Goal: Information Seeking & Learning: Learn about a topic

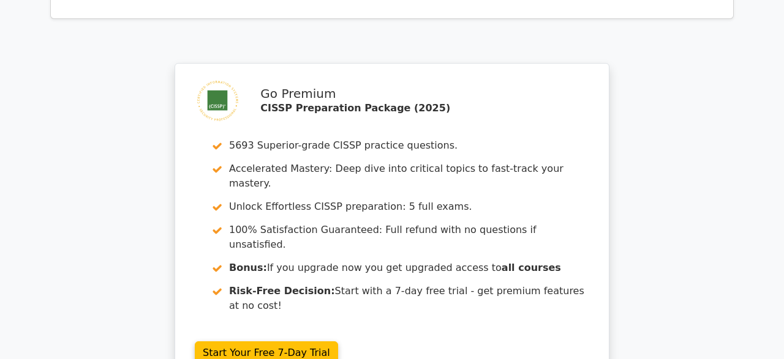
scroll to position [4415, 0]
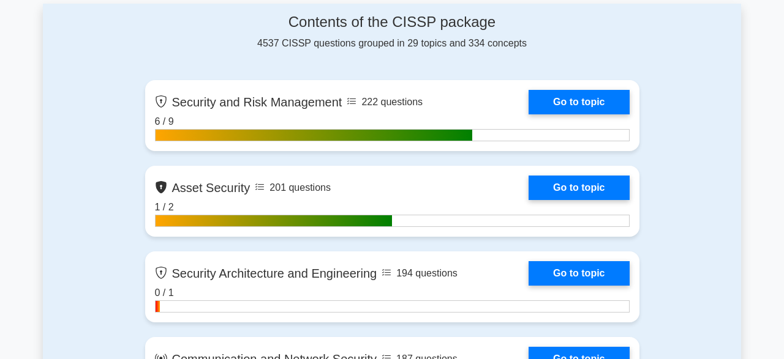
scroll to position [833, 0]
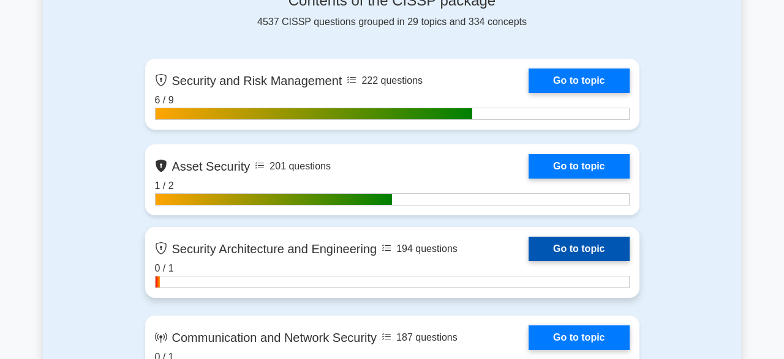
click at [568, 260] on link "Go to topic" at bounding box center [578, 249] width 100 height 24
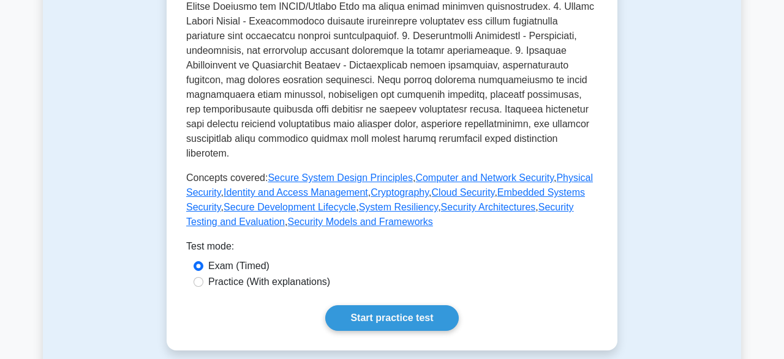
scroll to position [517, 0]
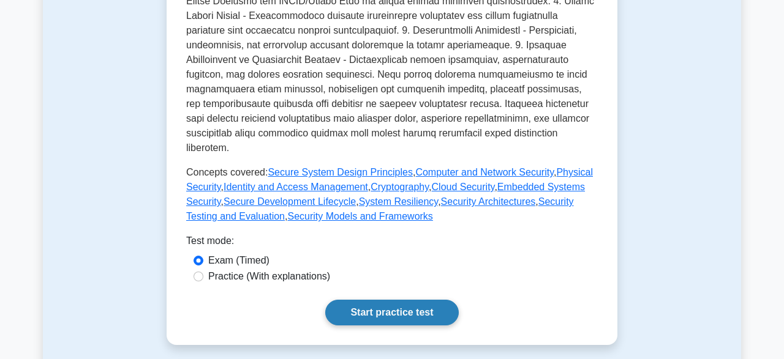
click at [386, 309] on link "Start practice test" at bounding box center [391, 313] width 133 height 26
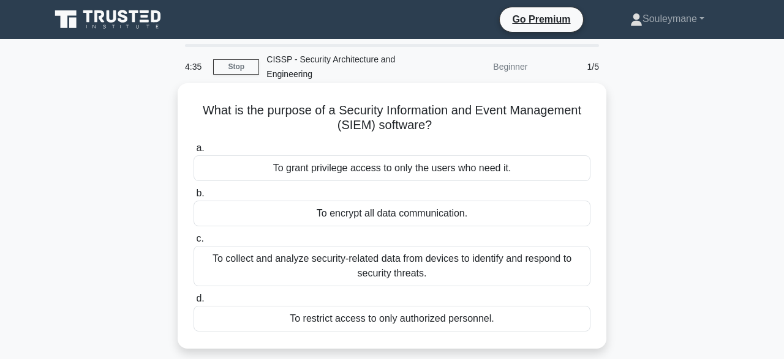
click at [385, 266] on div "To collect and analyze security-related data from devices to identify and respo…" at bounding box center [391, 266] width 397 height 40
click at [193, 243] on input "c. To collect and analyze security-related data from devices to identify and re…" at bounding box center [193, 239] width 0 height 8
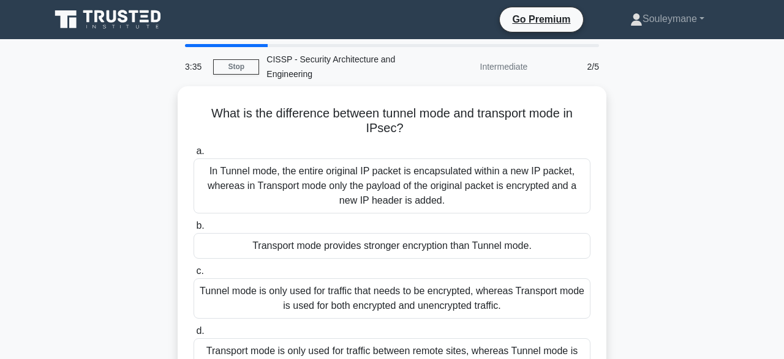
scroll to position [32, 0]
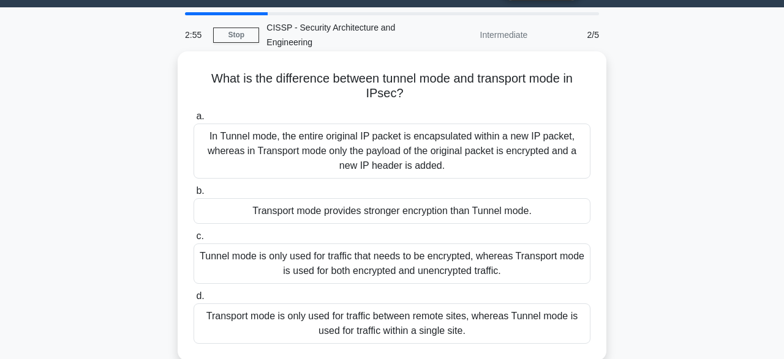
click at [461, 151] on div "In Tunnel mode, the entire original IP packet is encapsulated within a new IP p…" at bounding box center [391, 151] width 397 height 55
click at [193, 121] on input "a. In Tunnel mode, the entire original IP packet is encapsulated within a new I…" at bounding box center [193, 117] width 0 height 8
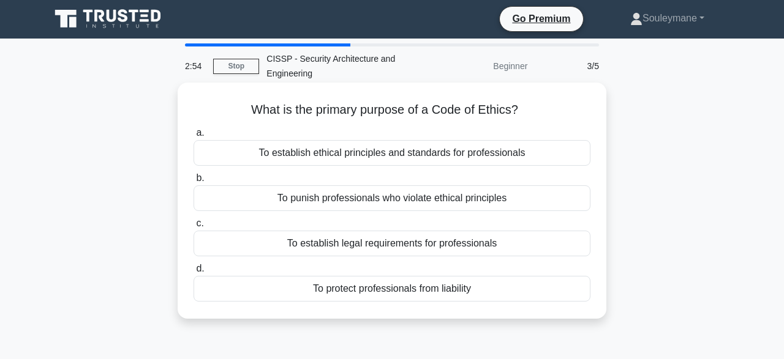
scroll to position [0, 0]
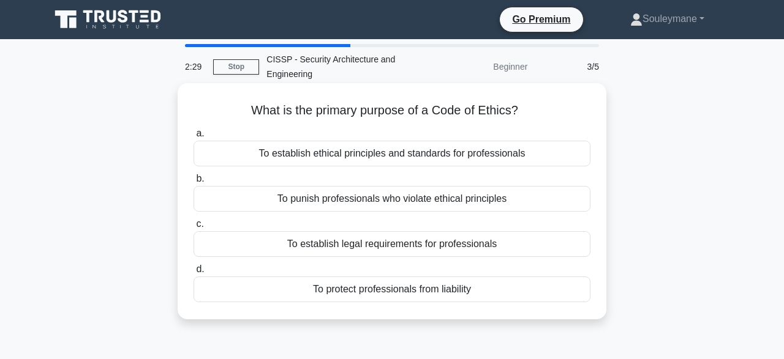
click at [418, 291] on div "To protect professionals from liability" at bounding box center [391, 290] width 397 height 26
click at [193, 274] on input "d. To protect professionals from liability" at bounding box center [193, 270] width 0 height 8
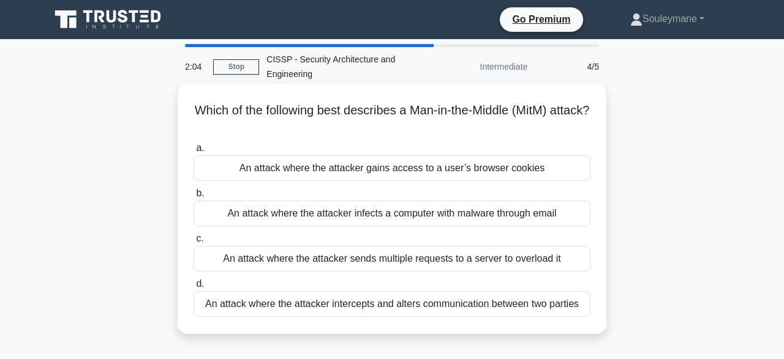
click at [449, 307] on div "An attack where the attacker intercepts and alters communication between two pa…" at bounding box center [391, 304] width 397 height 26
click at [193, 288] on input "d. An attack where the attacker intercepts and alters communication between two…" at bounding box center [193, 284] width 0 height 8
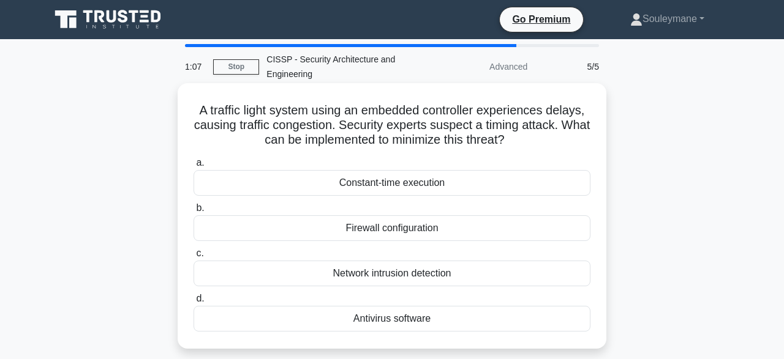
click at [397, 185] on div "Constant-time execution" at bounding box center [391, 183] width 397 height 26
click at [193, 167] on input "a. Constant-time execution" at bounding box center [193, 163] width 0 height 8
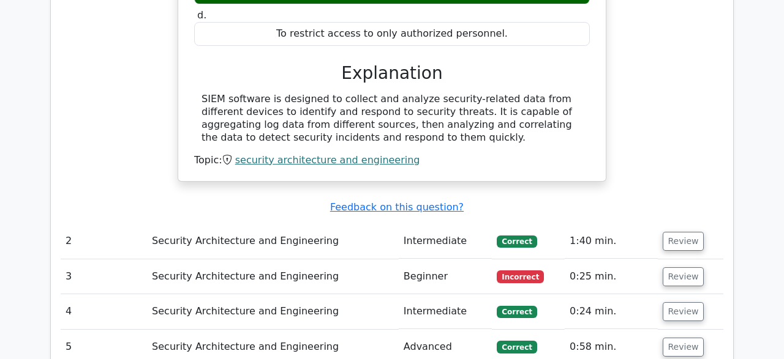
scroll to position [1193, 0]
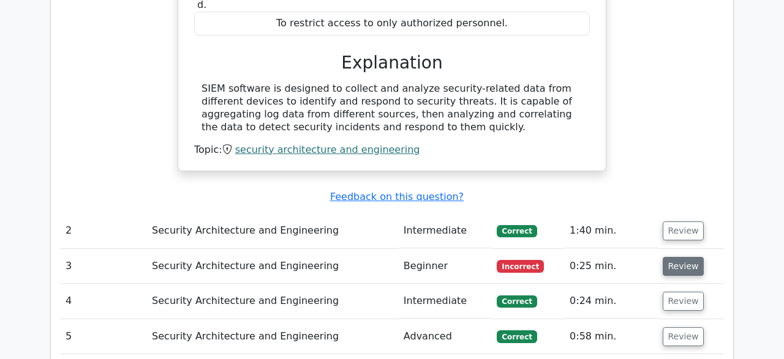
click at [674, 257] on button "Review" at bounding box center [684, 266] width 42 height 19
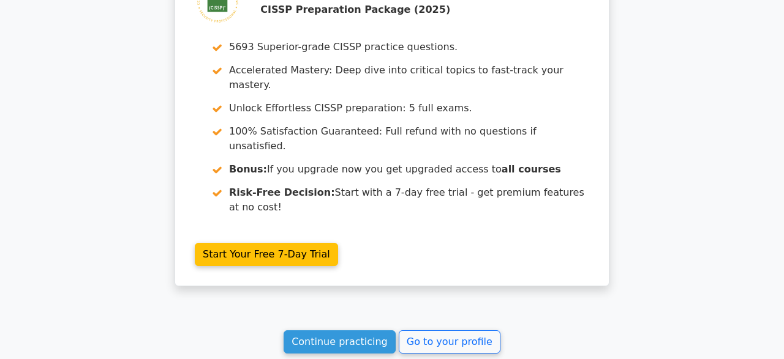
scroll to position [2148, 0]
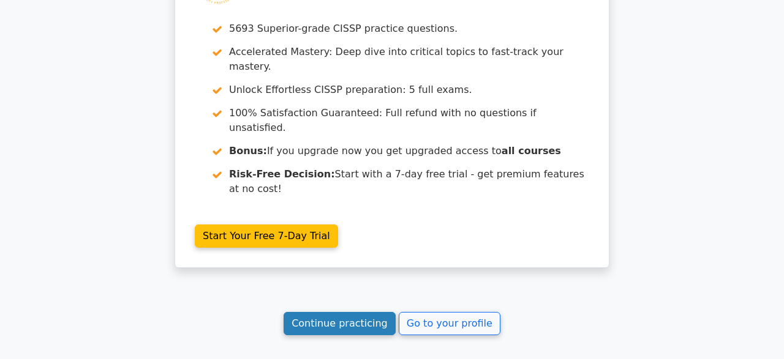
click at [350, 312] on link "Continue practicing" at bounding box center [340, 323] width 112 height 23
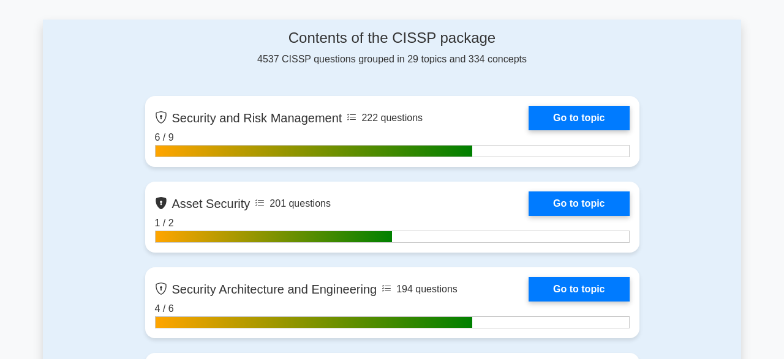
scroll to position [802, 0]
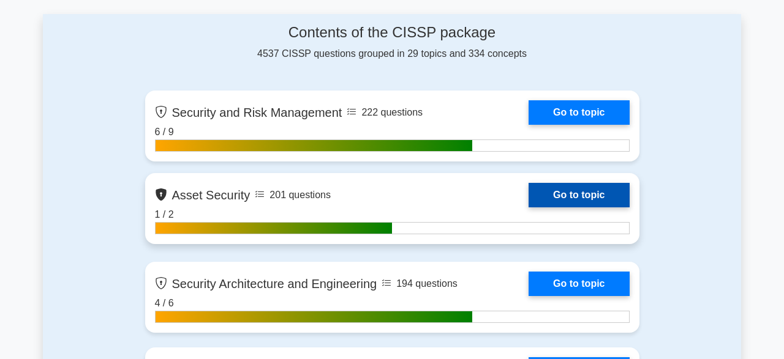
click at [569, 196] on link "Go to topic" at bounding box center [578, 195] width 100 height 24
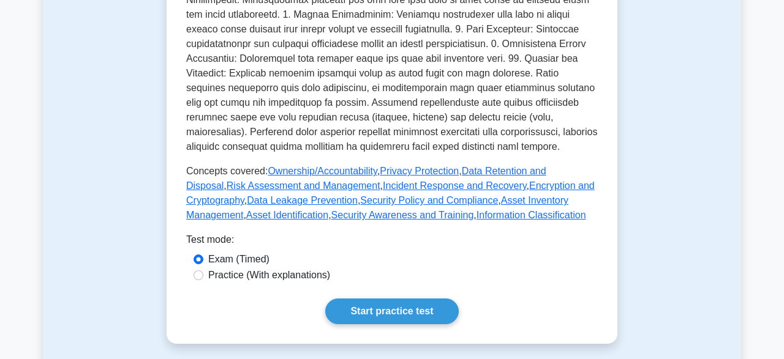
scroll to position [484, 0]
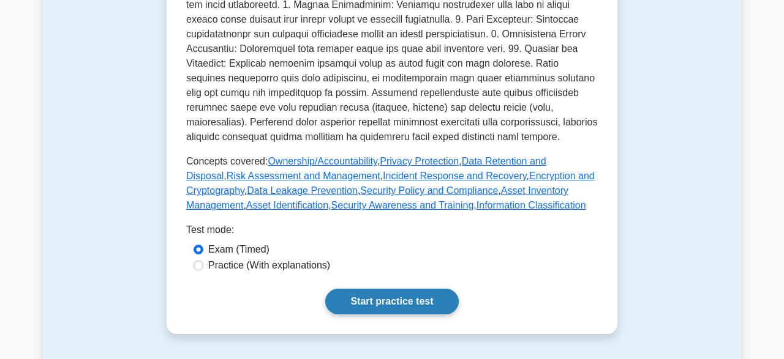
click at [358, 289] on link "Start practice test" at bounding box center [391, 302] width 133 height 26
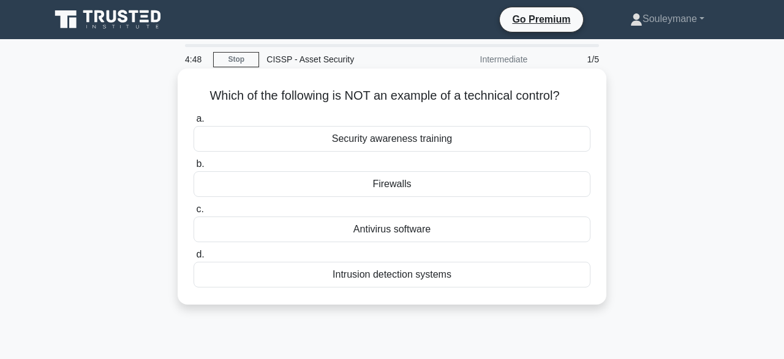
click at [389, 133] on div "Security awareness training" at bounding box center [391, 139] width 397 height 26
click at [193, 123] on input "a. Security awareness training" at bounding box center [193, 119] width 0 height 8
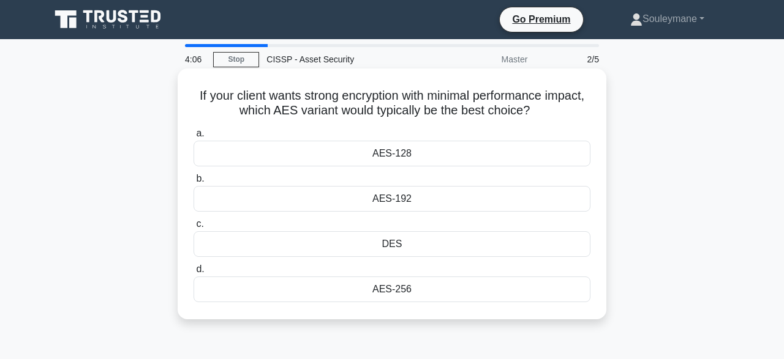
click at [389, 157] on div "AES-128" at bounding box center [391, 154] width 397 height 26
click at [193, 138] on input "a. AES-128" at bounding box center [193, 134] width 0 height 8
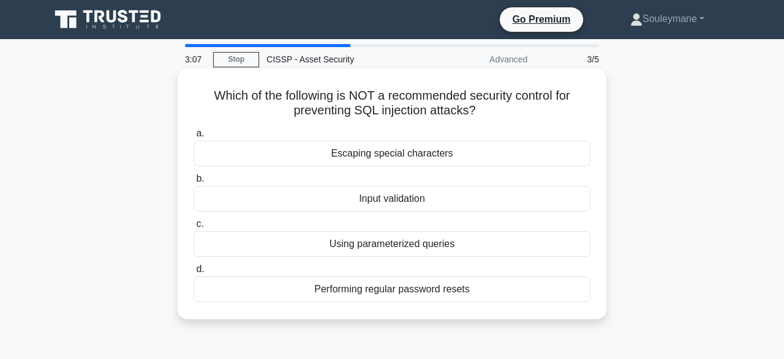
click at [402, 200] on div "Input validation" at bounding box center [391, 199] width 397 height 26
click at [193, 183] on input "b. Input validation" at bounding box center [193, 179] width 0 height 8
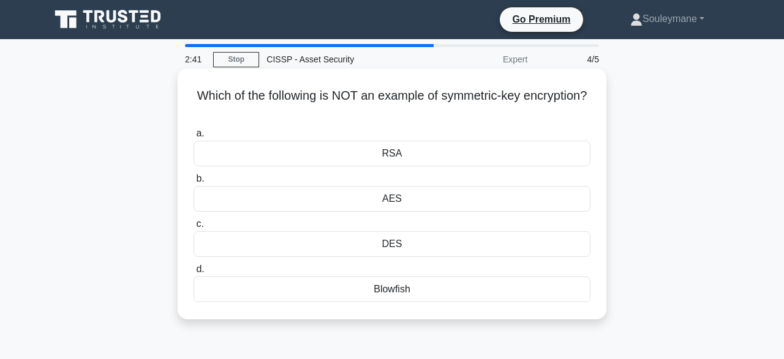
click at [396, 155] on div "RSA" at bounding box center [391, 154] width 397 height 26
click at [193, 138] on input "a. RSA" at bounding box center [193, 134] width 0 height 8
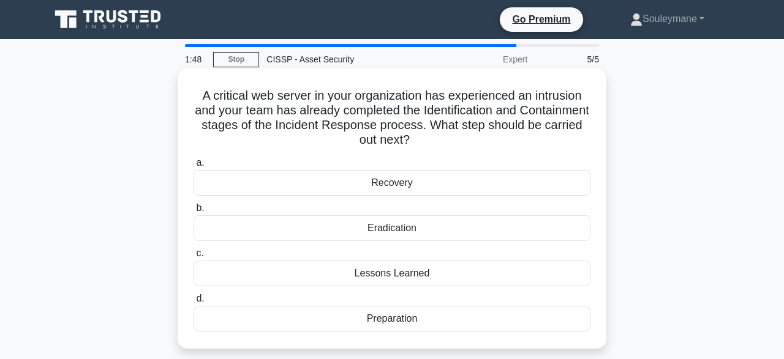
click at [397, 183] on div "Recovery" at bounding box center [391, 183] width 397 height 26
click at [193, 167] on input "a. Recovery" at bounding box center [193, 163] width 0 height 8
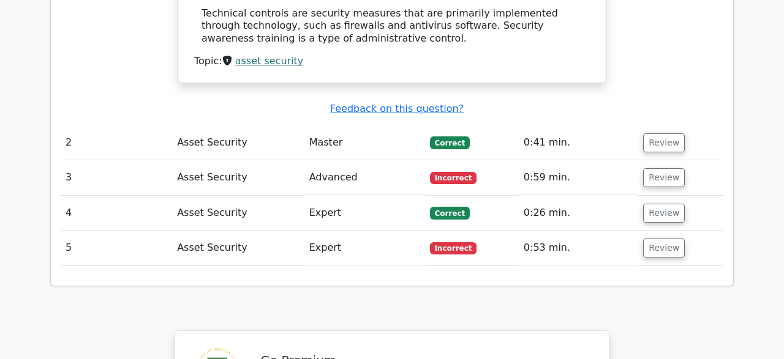
scroll to position [1237, 0]
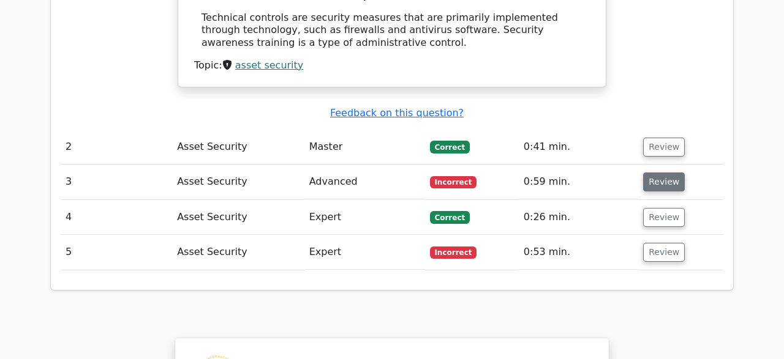
click at [653, 173] on button "Review" at bounding box center [664, 182] width 42 height 19
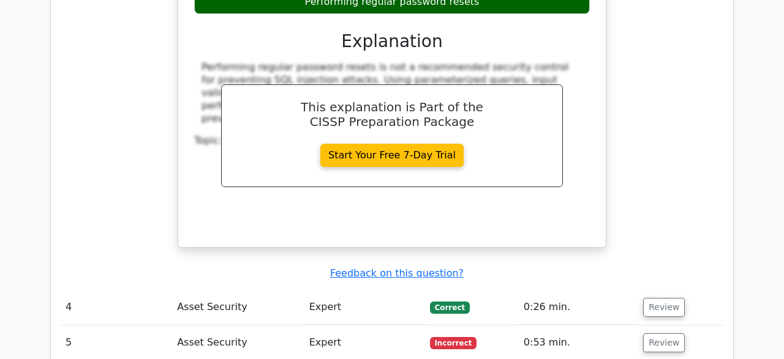
scroll to position [1650, 0]
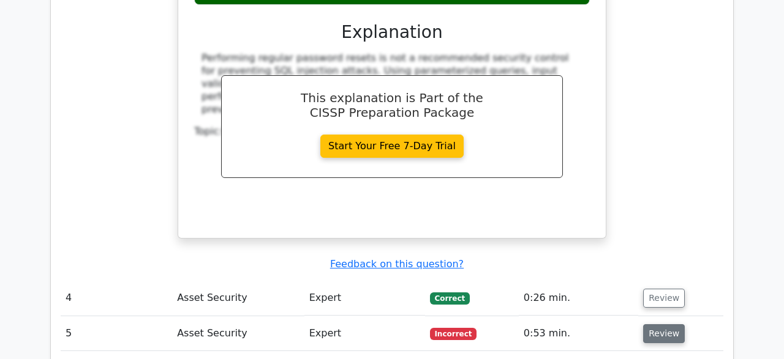
click at [655, 325] on button "Review" at bounding box center [664, 334] width 42 height 19
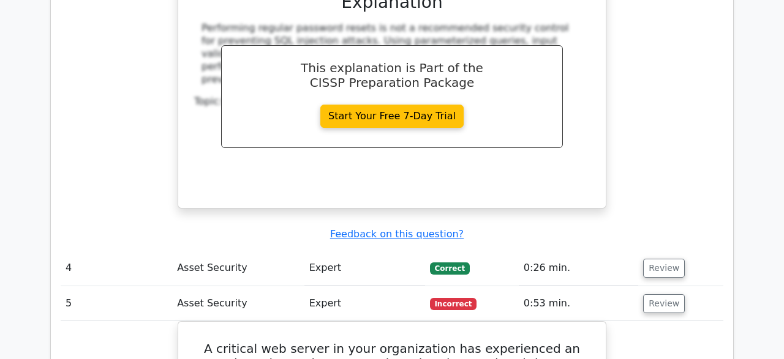
scroll to position [1697, 0]
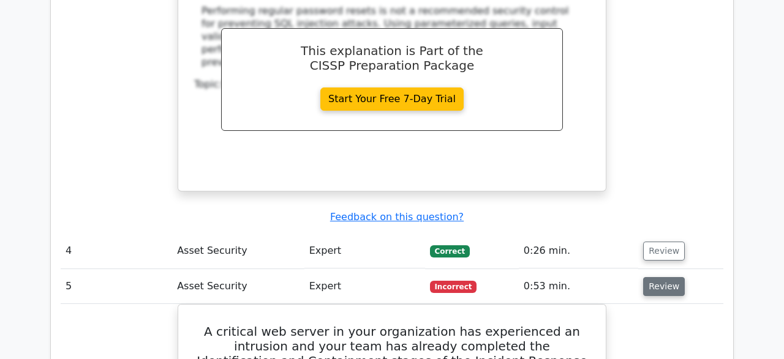
click at [661, 277] on button "Review" at bounding box center [664, 286] width 42 height 19
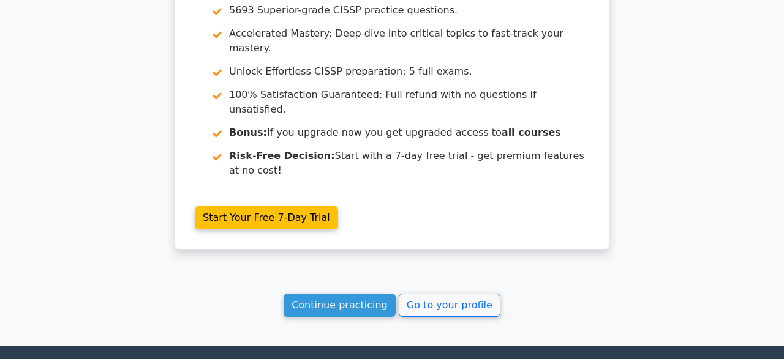
scroll to position [2165, 0]
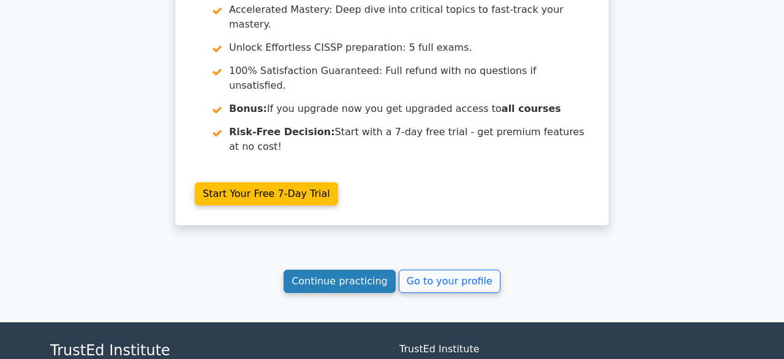
click at [358, 270] on link "Continue practicing" at bounding box center [340, 281] width 112 height 23
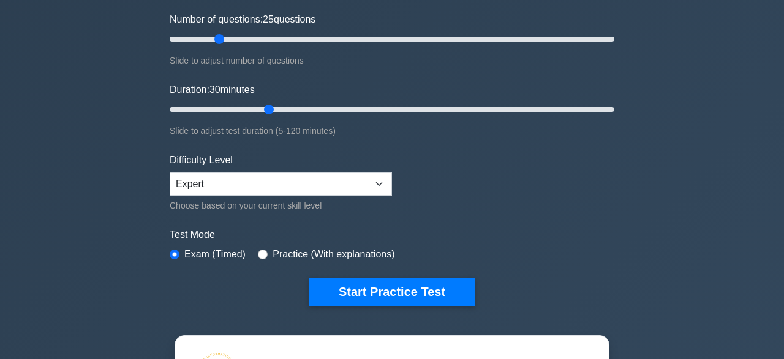
scroll to position [159, 0]
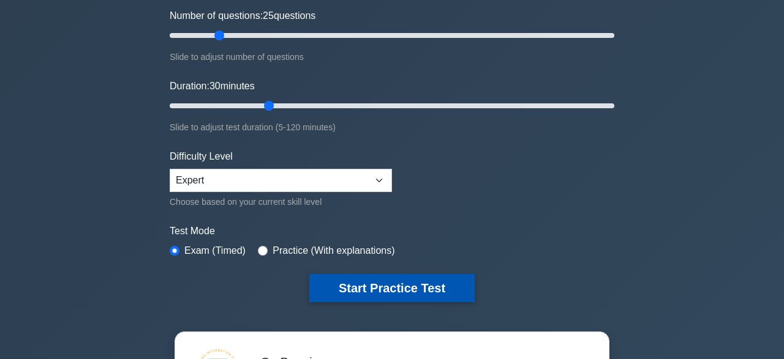
click at [438, 290] on button "Start Practice Test" at bounding box center [391, 288] width 165 height 28
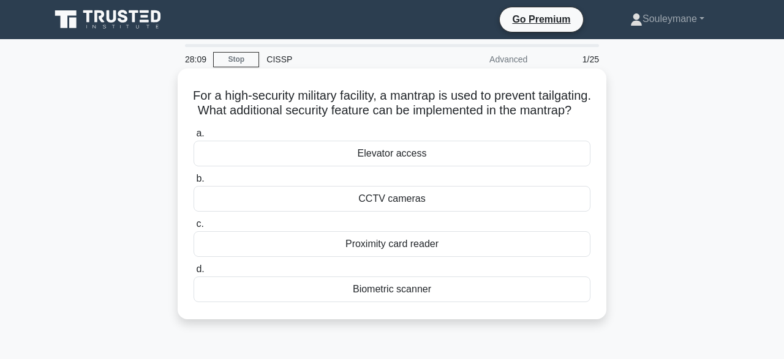
click at [379, 255] on div "Proximity card reader" at bounding box center [391, 244] width 397 height 26
click at [193, 228] on input "c. Proximity card reader" at bounding box center [193, 224] width 0 height 8
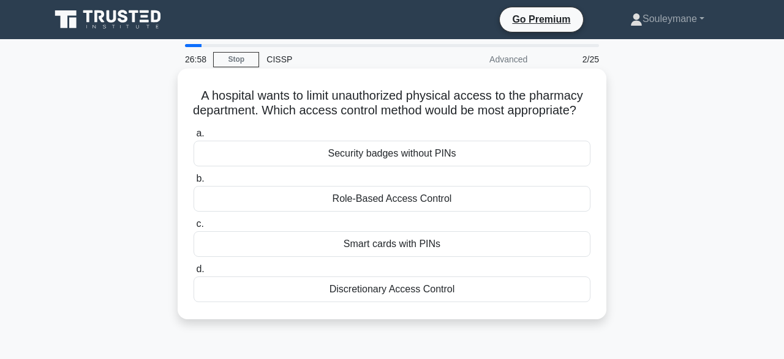
click at [444, 167] on div "Security badges without PINs" at bounding box center [391, 154] width 397 height 26
click at [193, 138] on input "a. Security badges without PINs" at bounding box center [193, 134] width 0 height 8
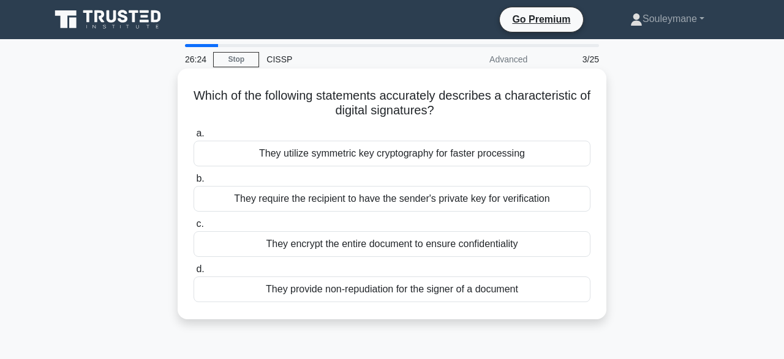
click at [451, 289] on div "They provide non-repudiation for the signer of a document" at bounding box center [391, 290] width 397 height 26
click at [193, 274] on input "d. They provide non-repudiation for the signer of a document" at bounding box center [193, 270] width 0 height 8
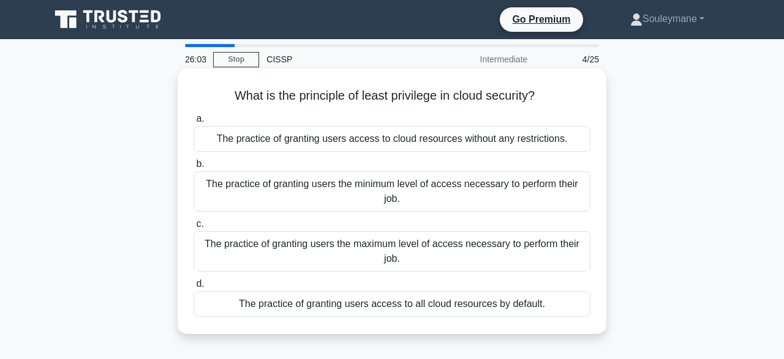
click at [428, 195] on div "The practice of granting users the minimum level of access necessary to perform…" at bounding box center [391, 191] width 397 height 40
click at [193, 168] on input "b. The practice of granting users the minimum level of access necessary to perf…" at bounding box center [193, 164] width 0 height 8
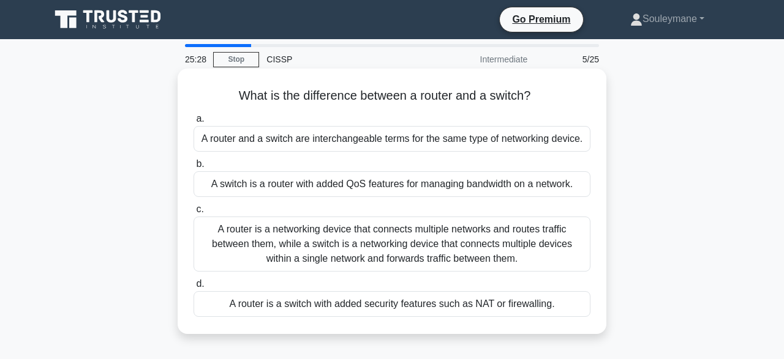
click at [454, 250] on div "A router is a networking device that connects multiple networks and routes traf…" at bounding box center [391, 244] width 397 height 55
click at [193, 214] on input "c. A router is a networking device that connects multiple networks and routes t…" at bounding box center [193, 210] width 0 height 8
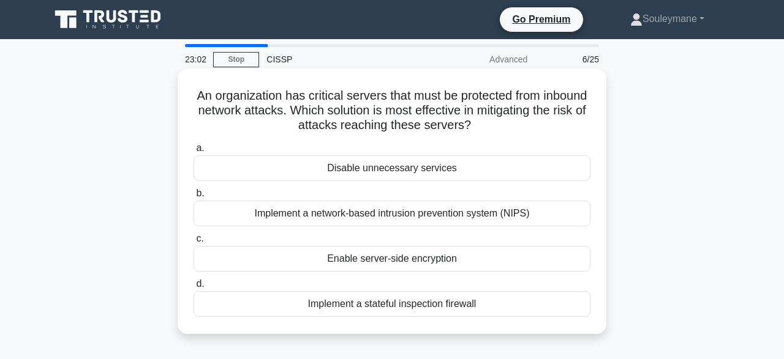
click at [408, 209] on div "Implement a network-based intrusion prevention system (NIPS)" at bounding box center [391, 214] width 397 height 26
click at [193, 198] on input "b. Implement a network-based intrusion prevention system (NIPS)" at bounding box center [193, 194] width 0 height 8
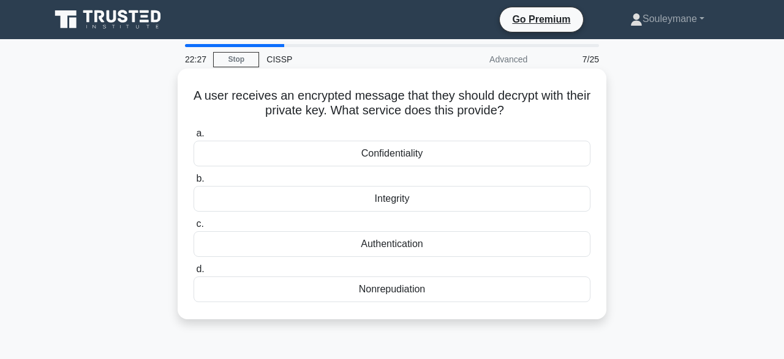
click at [429, 158] on div "Confidentiality" at bounding box center [391, 154] width 397 height 26
click at [193, 138] on input "a. Confidentiality" at bounding box center [193, 134] width 0 height 8
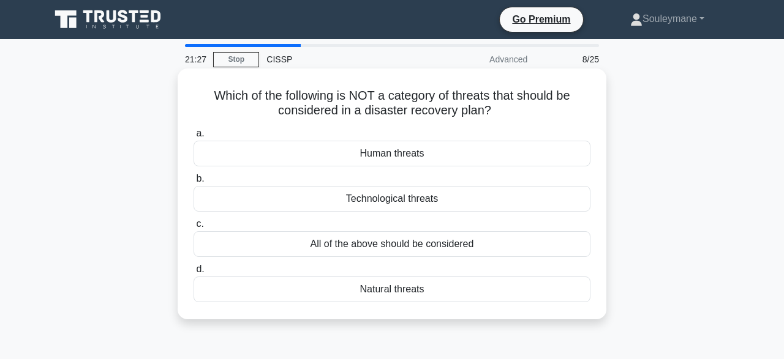
click at [419, 291] on div "Natural threats" at bounding box center [391, 290] width 397 height 26
click at [193, 274] on input "d. Natural threats" at bounding box center [193, 270] width 0 height 8
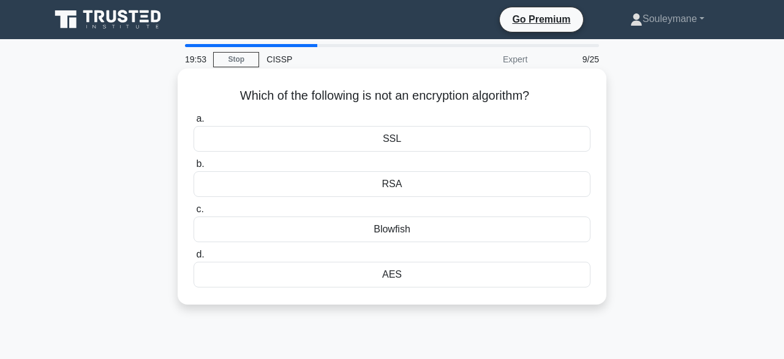
click at [378, 184] on div "RSA" at bounding box center [391, 184] width 397 height 26
click at [193, 168] on input "b. RSA" at bounding box center [193, 164] width 0 height 8
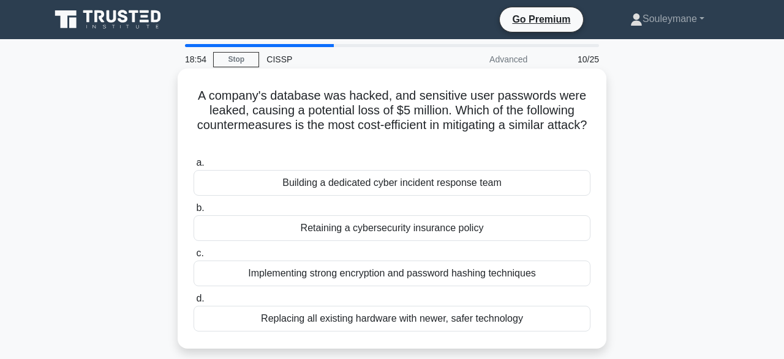
click at [400, 275] on div "Implementing strong encryption and password hashing techniques" at bounding box center [391, 274] width 397 height 26
click at [193, 258] on input "c. Implementing strong encryption and password hashing techniques" at bounding box center [193, 254] width 0 height 8
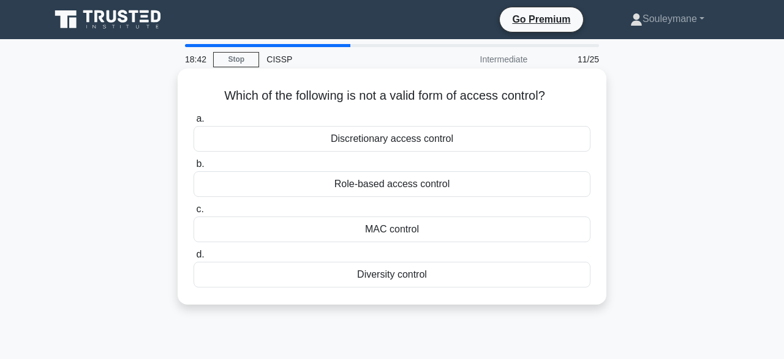
click at [396, 274] on div "Diversity control" at bounding box center [391, 275] width 397 height 26
click at [193, 259] on input "d. Diversity control" at bounding box center [193, 255] width 0 height 8
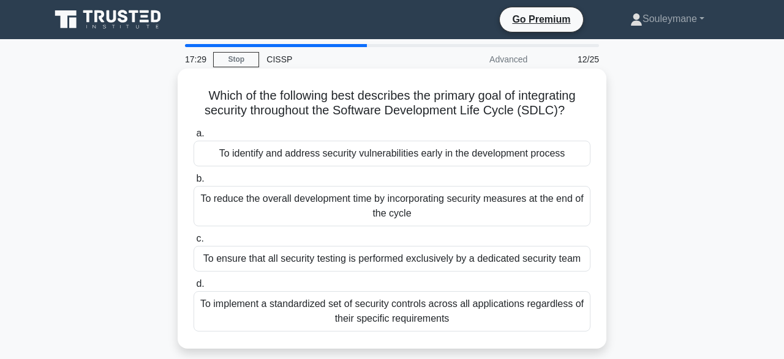
click at [437, 155] on div "To identify and address security vulnerabilities early in the development proce…" at bounding box center [391, 154] width 397 height 26
click at [193, 138] on input "a. To identify and address security vulnerabilities early in the development pr…" at bounding box center [193, 134] width 0 height 8
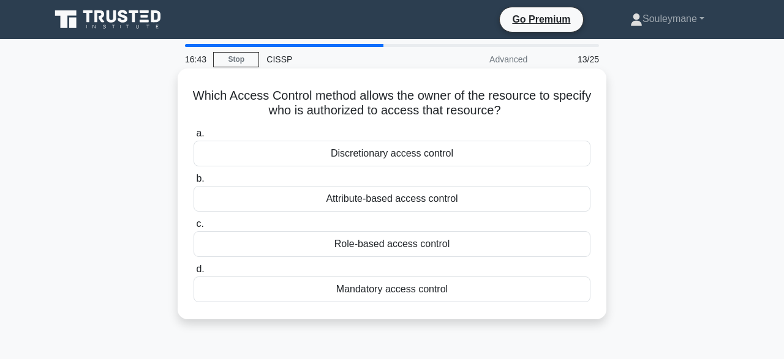
click at [408, 202] on div "Attribute-based access control" at bounding box center [391, 199] width 397 height 26
click at [193, 183] on input "b. Attribute-based access control" at bounding box center [193, 179] width 0 height 8
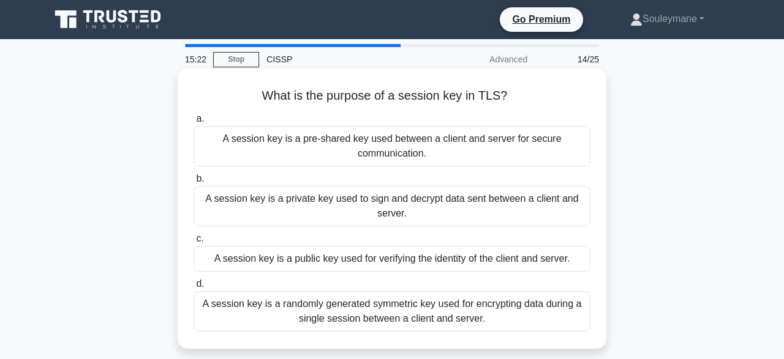
click at [438, 157] on div "A session key is a pre-shared key used between a client and server for secure c…" at bounding box center [391, 146] width 397 height 40
click at [193, 123] on input "a. A session key is a pre-shared key used between a client and server for secur…" at bounding box center [193, 119] width 0 height 8
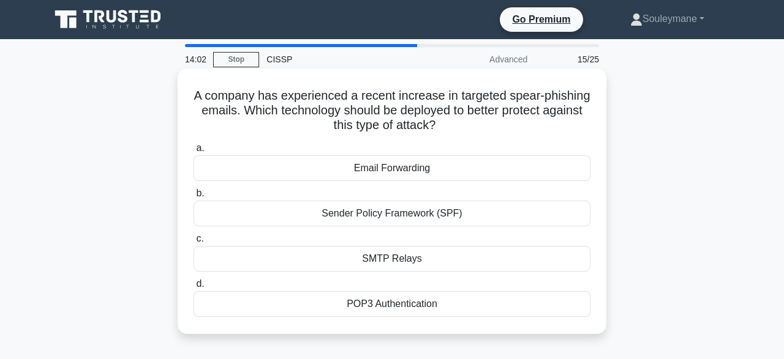
click at [453, 220] on div "Sender Policy Framework (SPF)" at bounding box center [391, 214] width 397 height 26
click at [193, 198] on input "b. Sender Policy Framework (SPF)" at bounding box center [193, 194] width 0 height 8
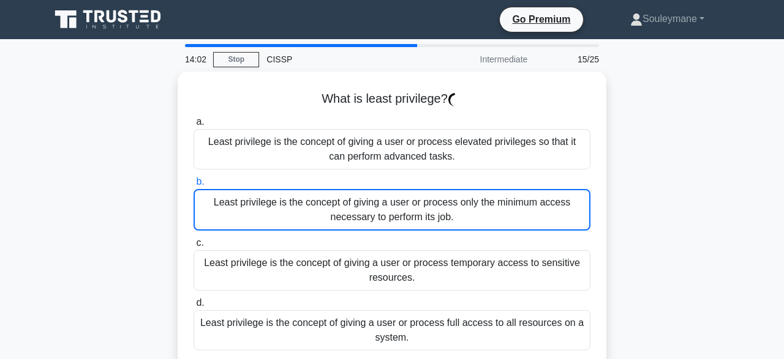
click at [453, 220] on div "Least privilege is the concept of giving a user or process only the minimum acc…" at bounding box center [391, 210] width 397 height 42
click at [193, 186] on input "b. Least privilege is the concept of giving a user or process only the minimum …" at bounding box center [193, 182] width 0 height 8
click at [453, 220] on div "Least privilege is the concept of giving a user or process only the minimum acc…" at bounding box center [391, 210] width 397 height 42
click at [193, 186] on input "b. Least privilege is the concept of giving a user or process only the minimum …" at bounding box center [193, 182] width 0 height 8
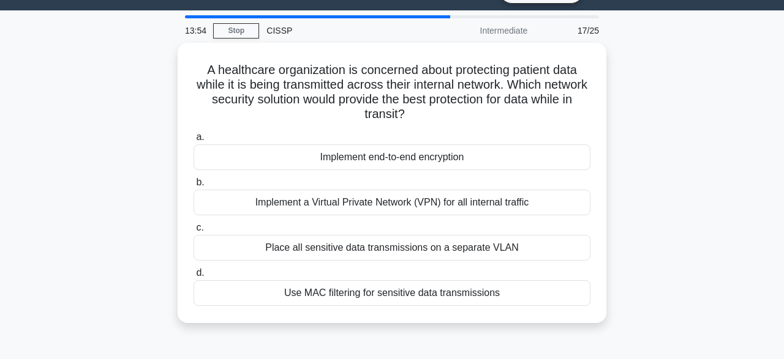
scroll to position [28, 0]
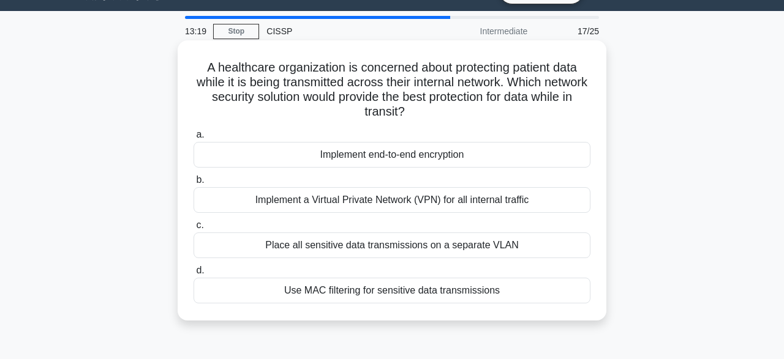
click at [406, 205] on div "Implement a Virtual Private Network (VPN) for all internal traffic" at bounding box center [391, 200] width 397 height 26
click at [193, 184] on input "b. Implement a Virtual Private Network (VPN) for all internal traffic" at bounding box center [193, 180] width 0 height 8
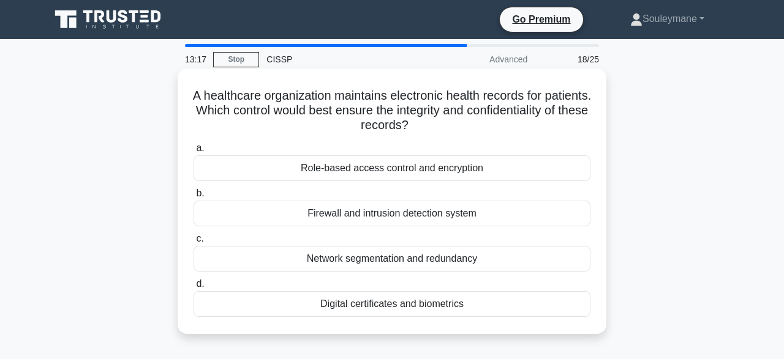
scroll to position [0, 0]
click at [386, 304] on div "Digital certificates and biometrics" at bounding box center [391, 304] width 397 height 26
click at [193, 288] on input "d. Digital certificates and biometrics" at bounding box center [193, 284] width 0 height 8
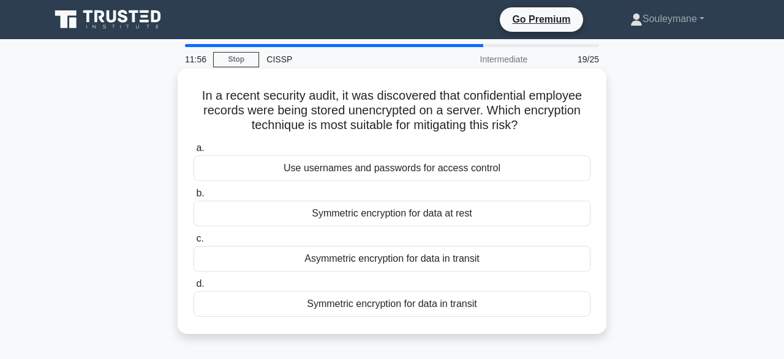
click at [433, 307] on div "Symmetric encryption for data in transit" at bounding box center [391, 304] width 397 height 26
click at [193, 288] on input "d. Symmetric encryption for data in transit" at bounding box center [193, 284] width 0 height 8
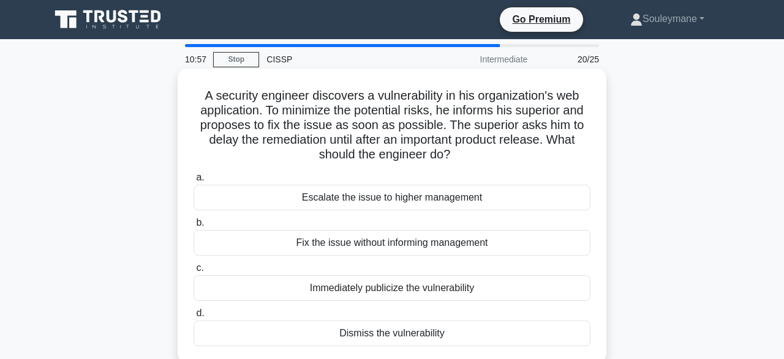
click at [488, 197] on div "Escalate the issue to higher management" at bounding box center [391, 198] width 397 height 26
click at [193, 182] on input "a. Escalate the issue to higher management" at bounding box center [193, 178] width 0 height 8
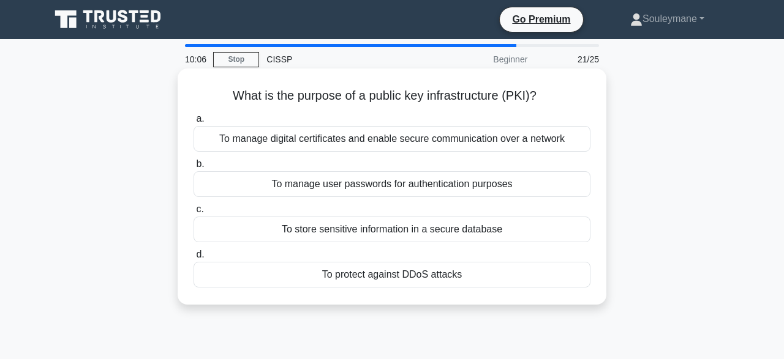
click at [505, 139] on div "To manage digital certificates and enable secure communication over a network" at bounding box center [391, 139] width 397 height 26
click at [193, 123] on input "a. To manage digital certificates and enable secure communication over a network" at bounding box center [193, 119] width 0 height 8
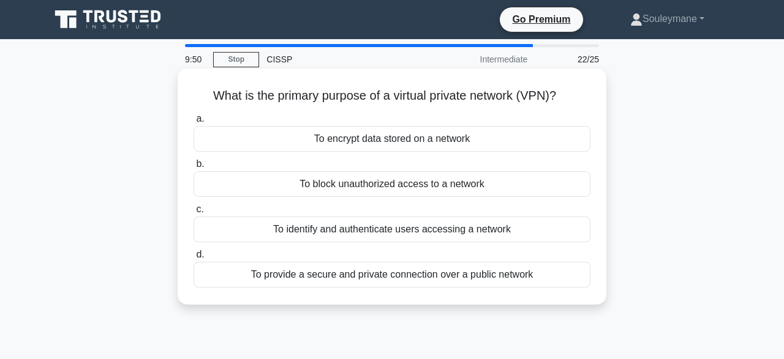
click at [455, 272] on div "To provide a secure and private connection over a public network" at bounding box center [391, 275] width 397 height 26
click at [193, 259] on input "d. To provide a secure and private connection over a public network" at bounding box center [193, 255] width 0 height 8
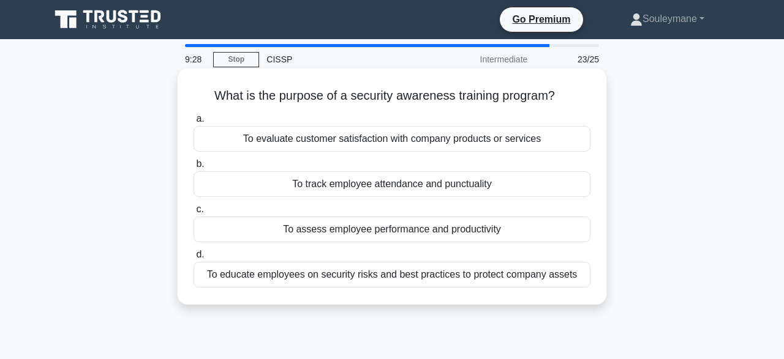
click at [478, 274] on div "To educate employees on security risks and best practices to protect company as…" at bounding box center [391, 275] width 397 height 26
click at [193, 259] on input "d. To educate employees on security risks and best practices to protect company…" at bounding box center [193, 255] width 0 height 8
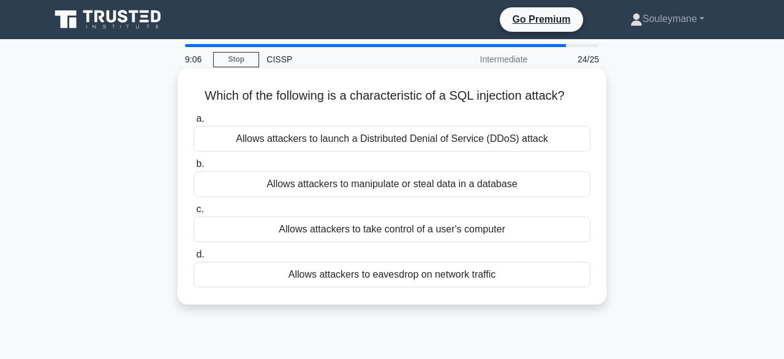
click at [501, 189] on div "Allows attackers to manipulate or steal data in a database" at bounding box center [391, 184] width 397 height 26
click at [193, 168] on input "b. Allows attackers to manipulate or steal data in a database" at bounding box center [193, 164] width 0 height 8
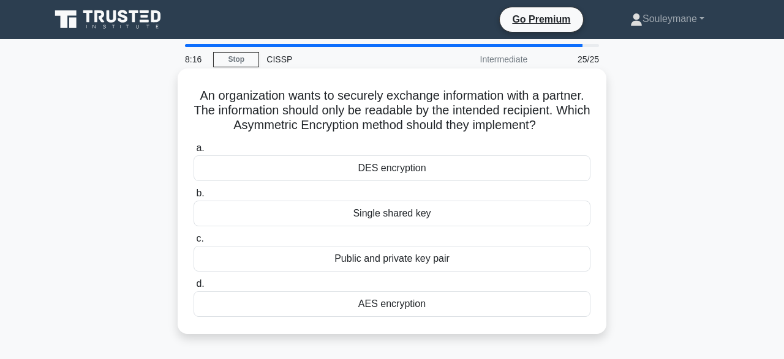
click at [417, 261] on div "Public and private key pair" at bounding box center [391, 259] width 397 height 26
click at [193, 243] on input "c. Public and private key pair" at bounding box center [193, 239] width 0 height 8
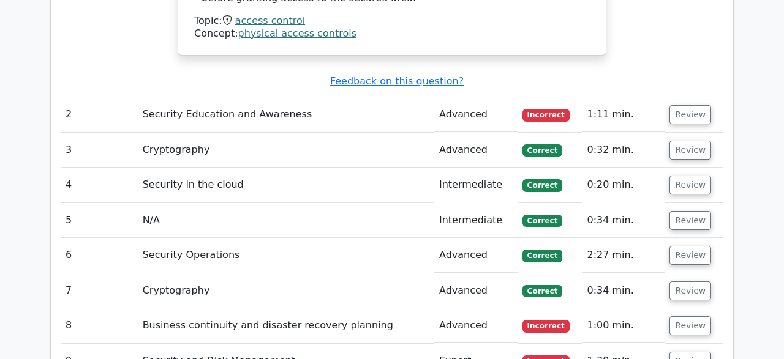
scroll to position [1643, 0]
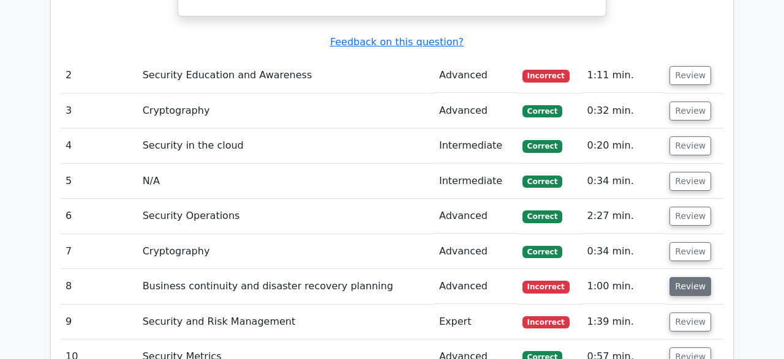
click at [672, 277] on button "Review" at bounding box center [690, 286] width 42 height 19
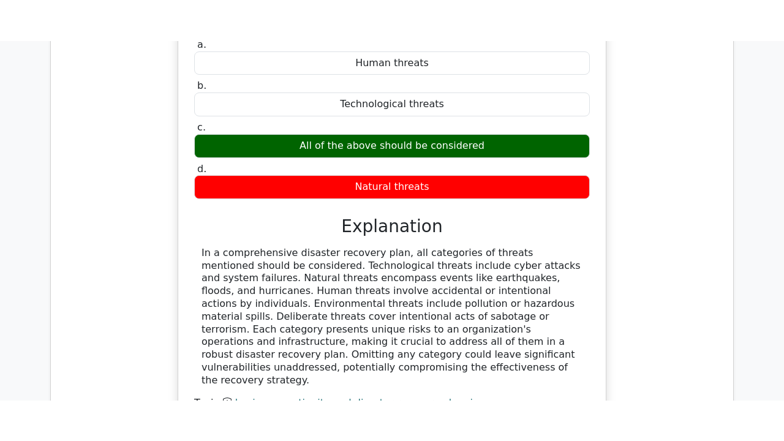
scroll to position [2015, 0]
